Goal: Task Accomplishment & Management: Use online tool/utility

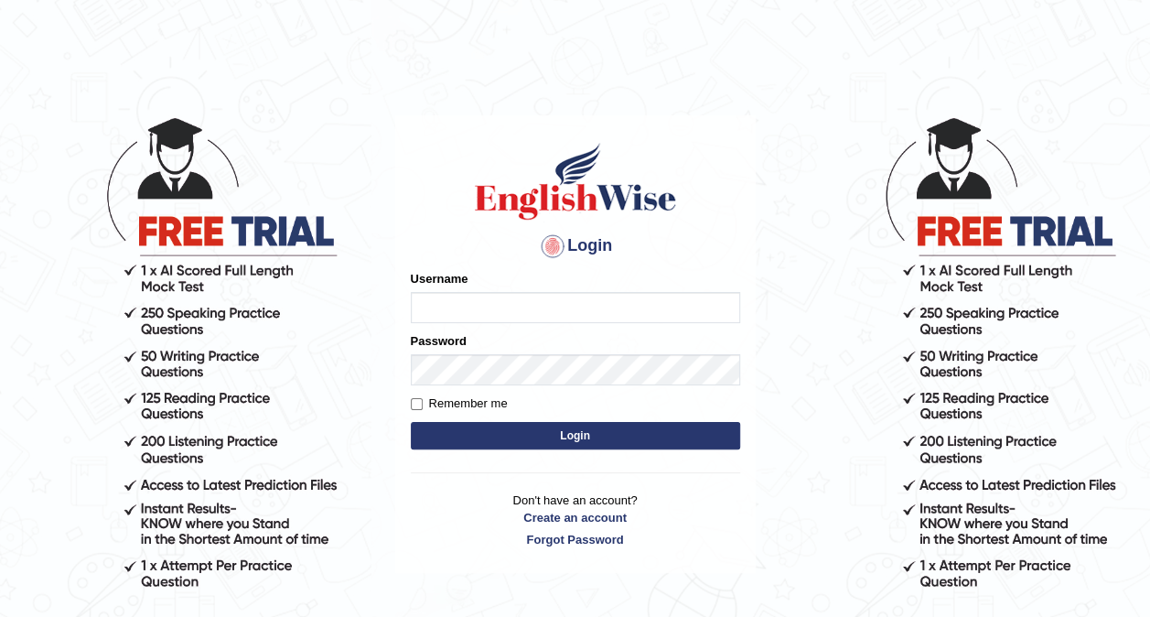
type input "Nomz1986"
click at [547, 447] on button "Login" at bounding box center [575, 435] width 329 height 27
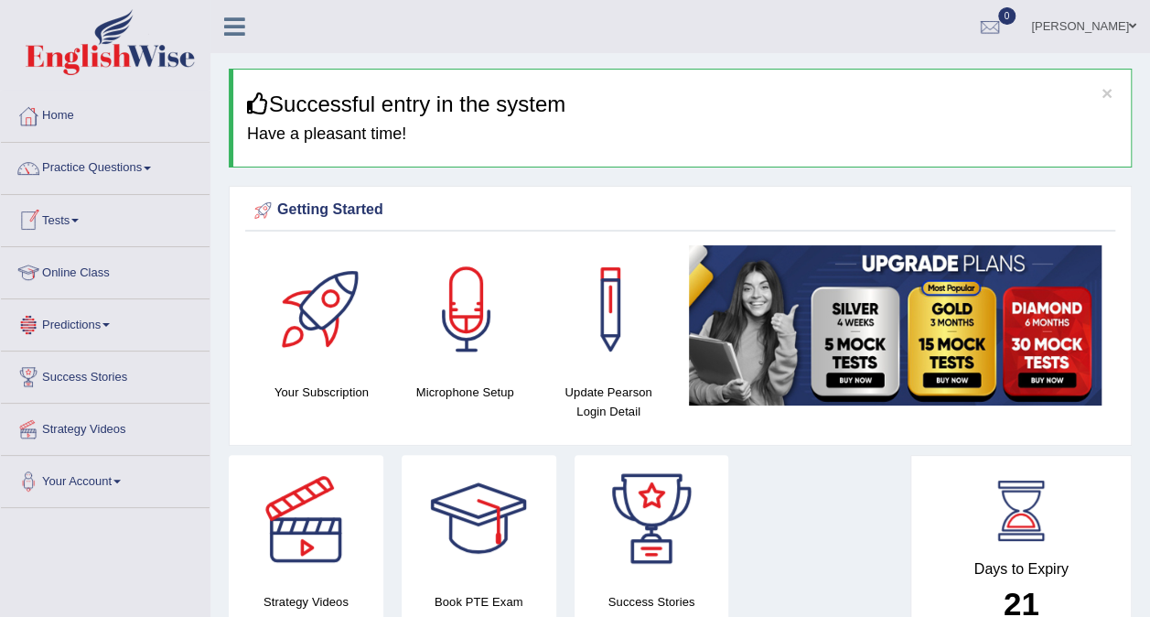
click at [135, 284] on link "Online Class" at bounding box center [105, 270] width 209 height 46
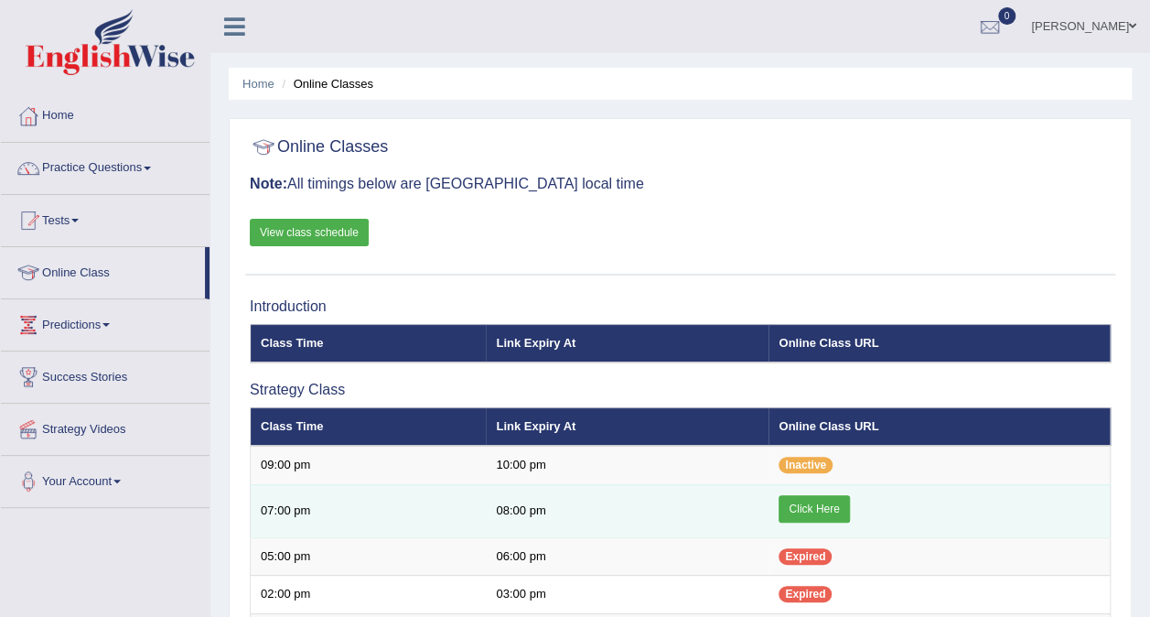
click at [813, 504] on link "Click Here" at bounding box center [814, 508] width 70 height 27
